Goal: Check status: Check status

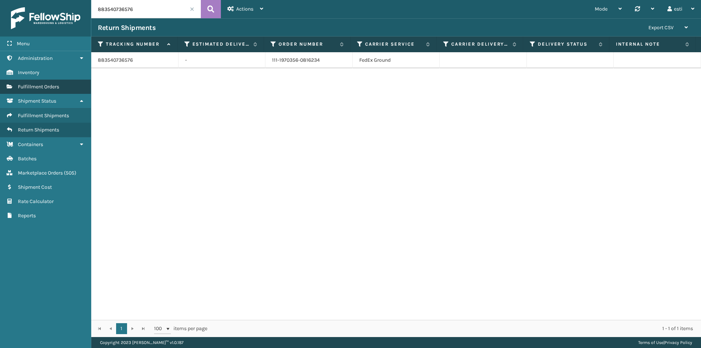
click at [49, 88] on span "Fulfillment Orders" at bounding box center [38, 87] width 41 height 6
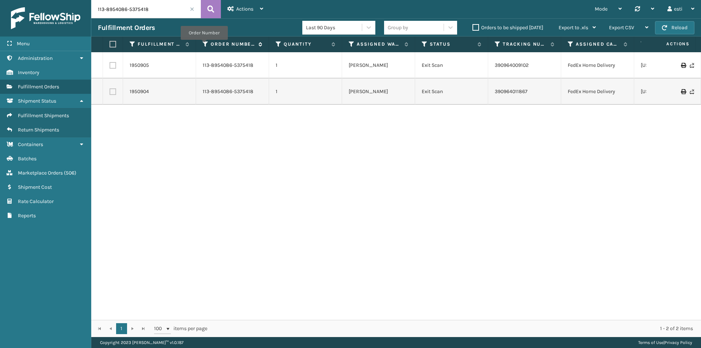
click at [204, 45] on icon at bounding box center [206, 44] width 6 height 7
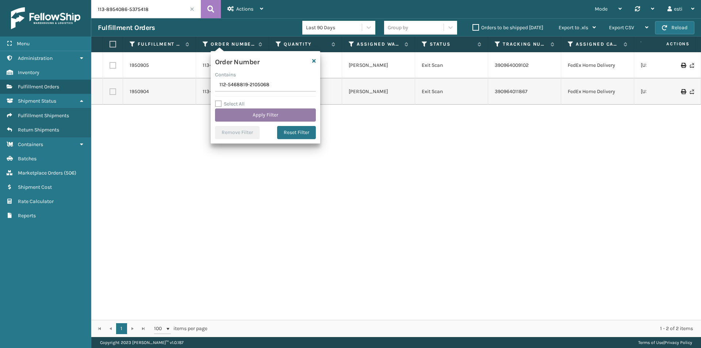
type input "112-5468819-2105068"
click at [256, 114] on button "Apply Filter" at bounding box center [265, 114] width 101 height 13
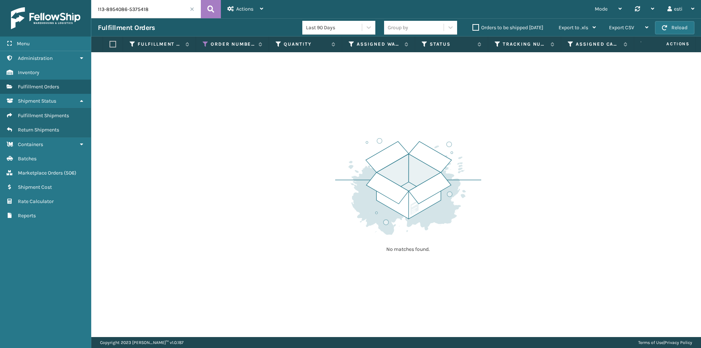
click at [193, 11] on span at bounding box center [192, 9] width 4 height 4
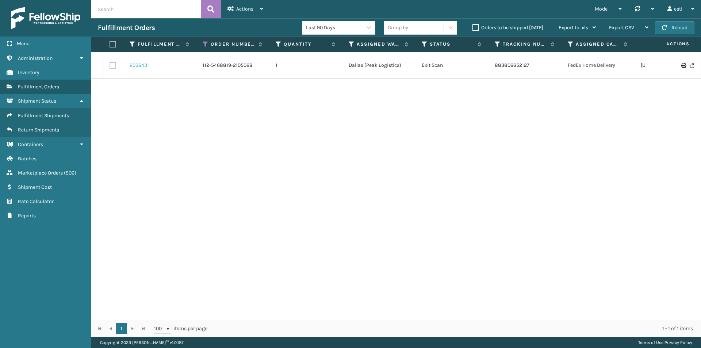
click at [145, 65] on link "2036431" at bounding box center [139, 65] width 19 height 7
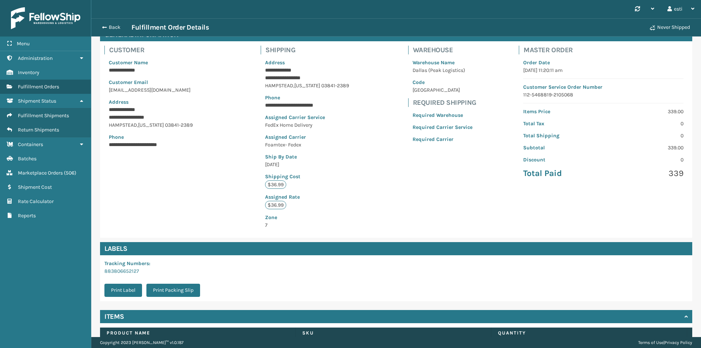
scroll to position [91, 0]
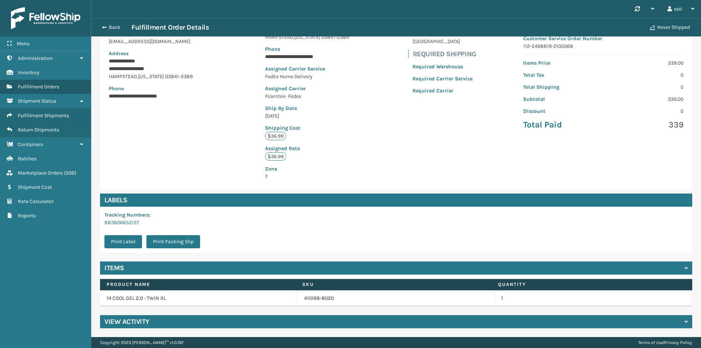
click at [208, 324] on div "View Activity" at bounding box center [396, 321] width 592 height 13
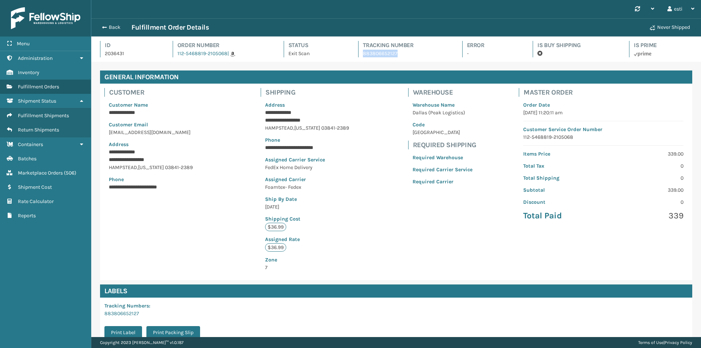
drag, startPoint x: 398, startPoint y: 52, endPoint x: 359, endPoint y: 51, distance: 38.7
click at [359, 51] on div "Tracking Number 883806652127" at bounding box center [403, 49] width 91 height 16
copy p "883806652127"
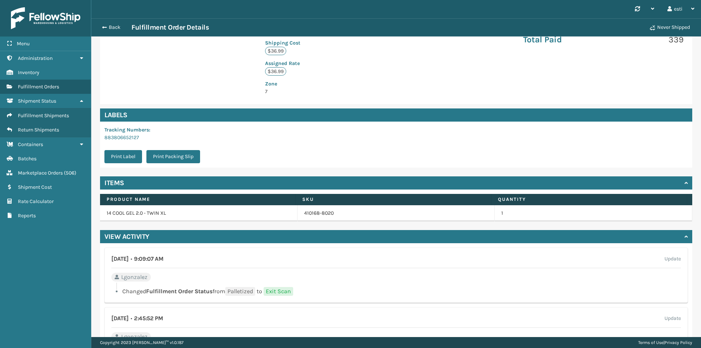
scroll to position [182, 0]
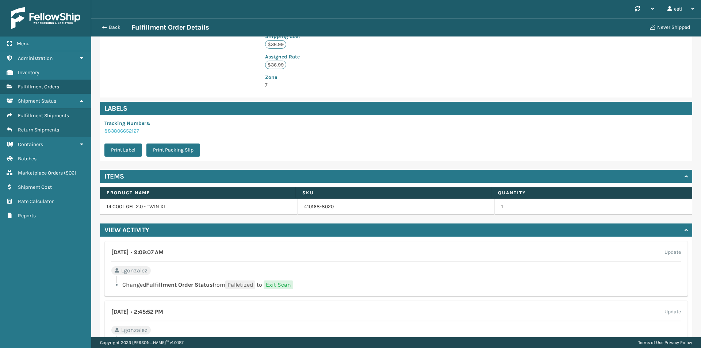
click at [132, 130] on link "883806652127" at bounding box center [121, 131] width 35 height 6
click at [105, 25] on span "button" at bounding box center [103, 27] width 4 height 5
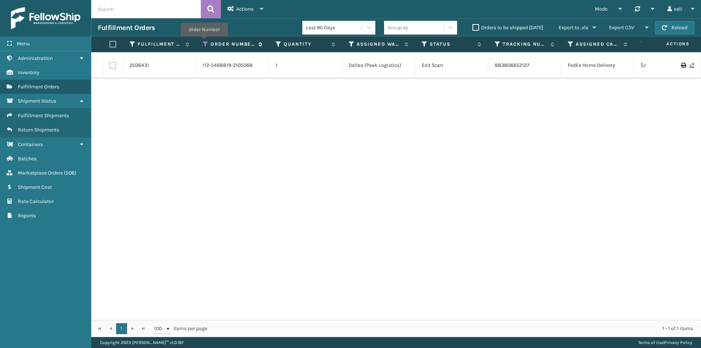
click at [204, 42] on icon at bounding box center [206, 44] width 6 height 7
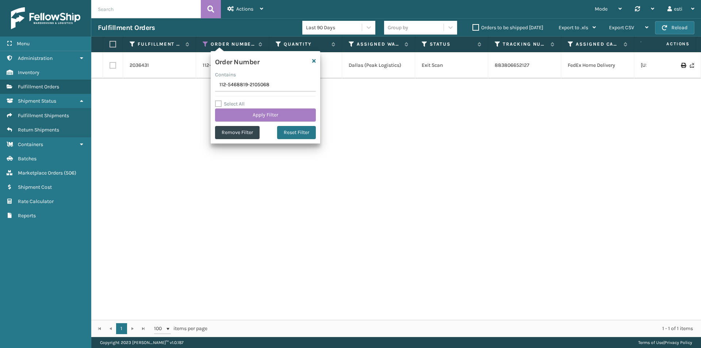
drag, startPoint x: 267, startPoint y: 82, endPoint x: 208, endPoint y: 83, distance: 59.5
click at [208, 83] on section "Fulfillment Orders Last 90 Days Group by Orders to be shipped [DATE] Export to …" at bounding box center [395, 177] width 609 height 319
type input "112-7370002-0894636"
click at [247, 116] on button "Apply Filter" at bounding box center [265, 114] width 101 height 13
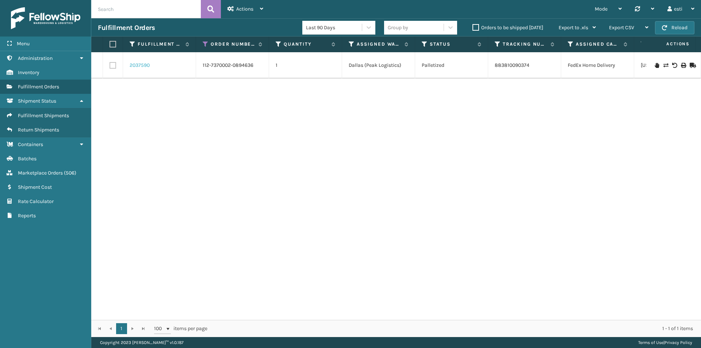
click at [143, 68] on link "2037590" at bounding box center [140, 65] width 20 height 7
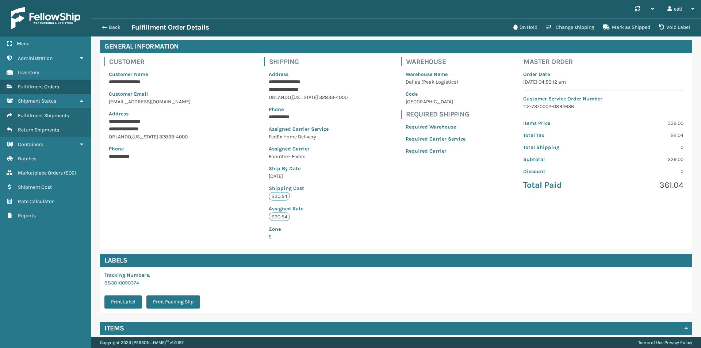
scroll to position [91, 0]
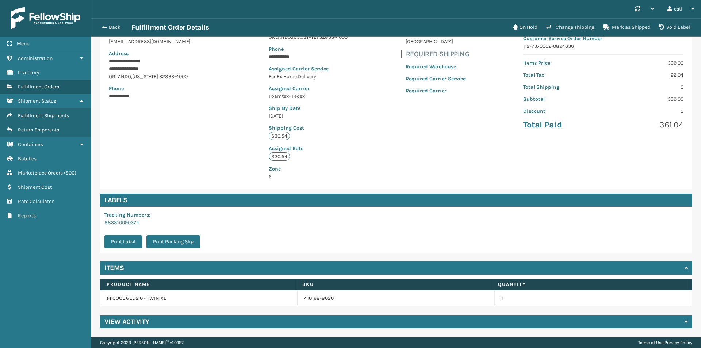
click at [184, 319] on div "View Activity" at bounding box center [396, 321] width 592 height 13
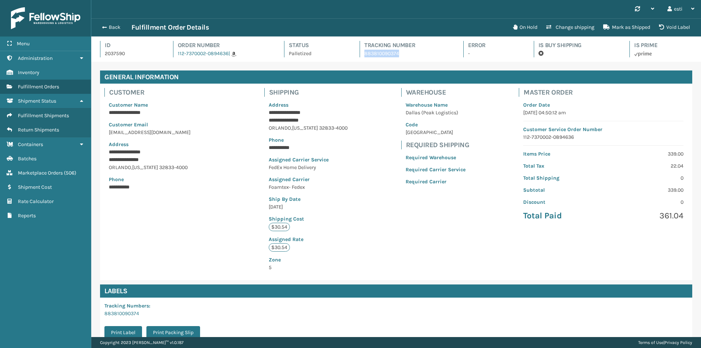
drag, startPoint x: 399, startPoint y: 53, endPoint x: 361, endPoint y: 52, distance: 37.6
click at [361, 52] on div "Tracking Number 883810090374" at bounding box center [404, 49] width 91 height 16
copy p "883810090374"
click at [104, 24] on button "Back" at bounding box center [115, 27] width 34 height 7
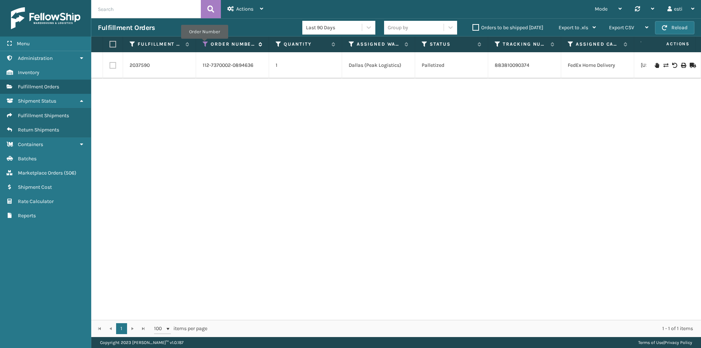
click at [204, 44] on icon at bounding box center [206, 44] width 6 height 7
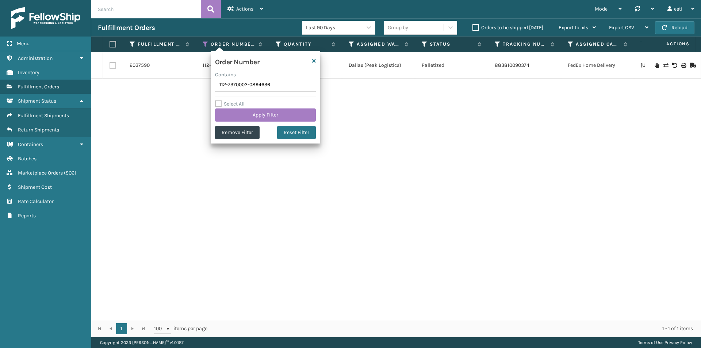
drag, startPoint x: 272, startPoint y: 85, endPoint x: 193, endPoint y: 82, distance: 79.2
click at [193, 82] on section "Fulfillment Orders Last 90 Days Group by Orders to be shipped [DATE] Export to …" at bounding box center [395, 177] width 609 height 319
type input "114-0111339-4825874"
click at [258, 114] on button "Apply Filter" at bounding box center [265, 114] width 101 height 13
